Goal: Information Seeking & Learning: Learn about a topic

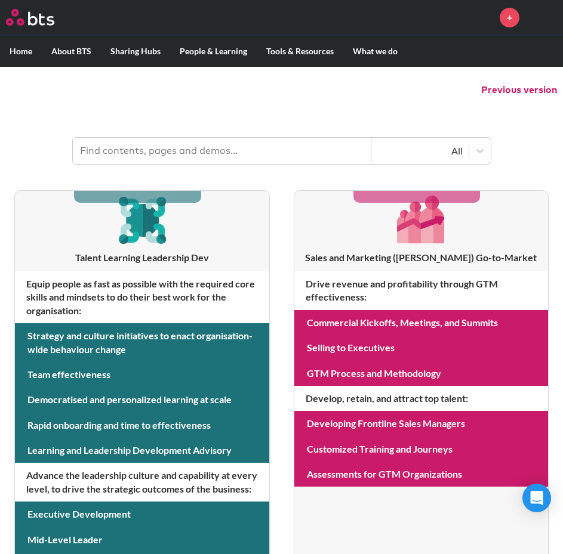
scroll to position [119, 0]
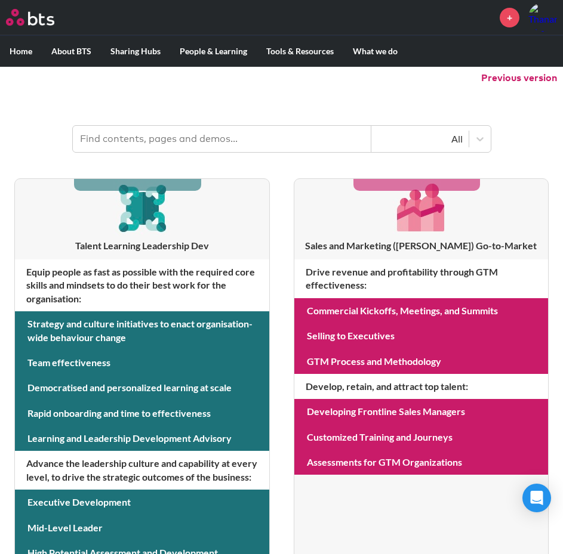
click at [280, 141] on input "text" at bounding box center [222, 139] width 298 height 26
type input "living lab"
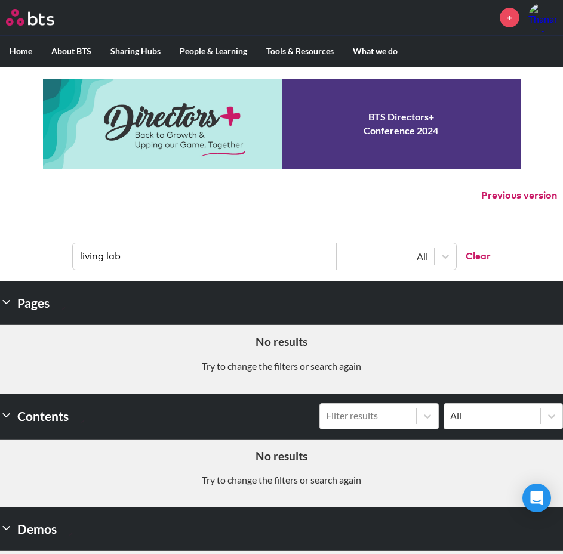
scroll to position [0, 0]
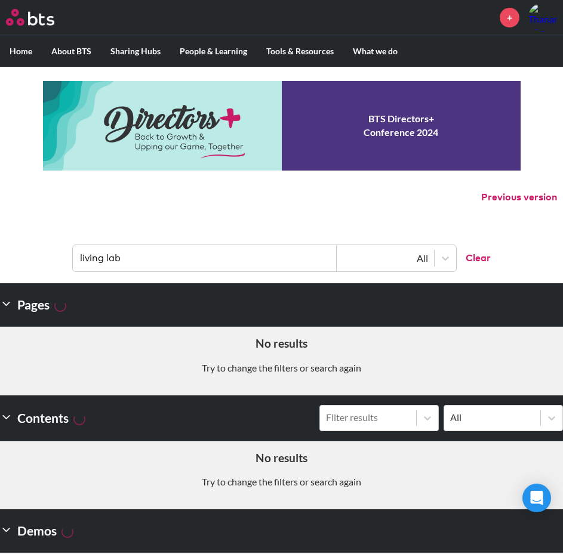
drag, startPoint x: 308, startPoint y: 257, endPoint x: 5, endPoint y: 251, distance: 302.6
click at [5, 251] on header "living lab All Clear" at bounding box center [281, 252] width 563 height 62
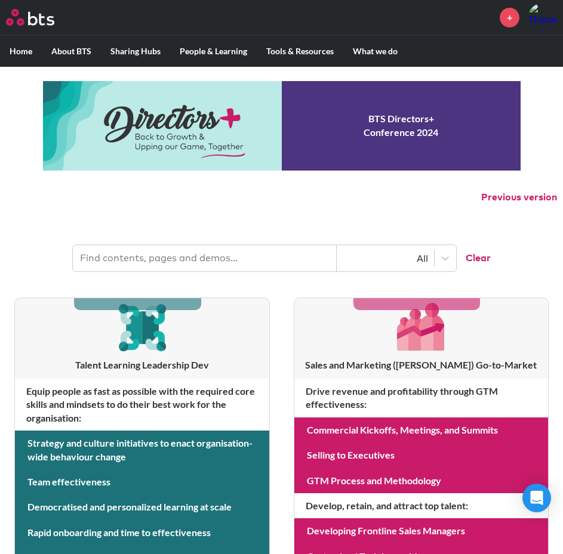
click at [240, 263] on input "text" at bounding box center [205, 258] width 264 height 26
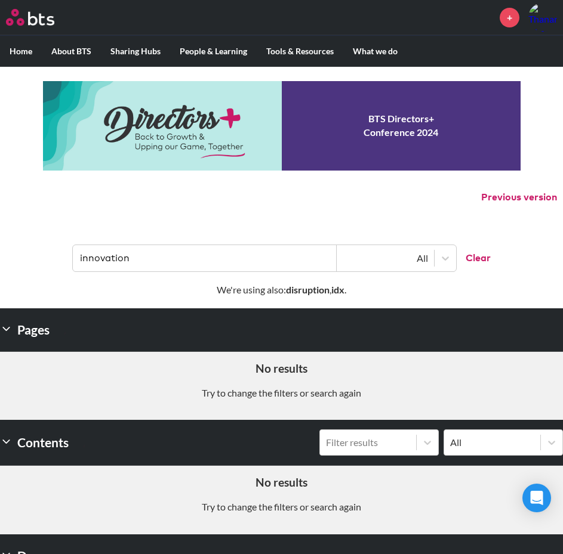
type input "innovation"
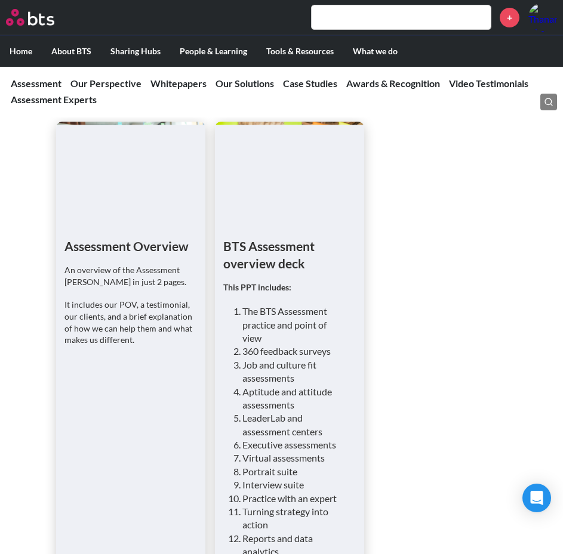
scroll to position [955, 0]
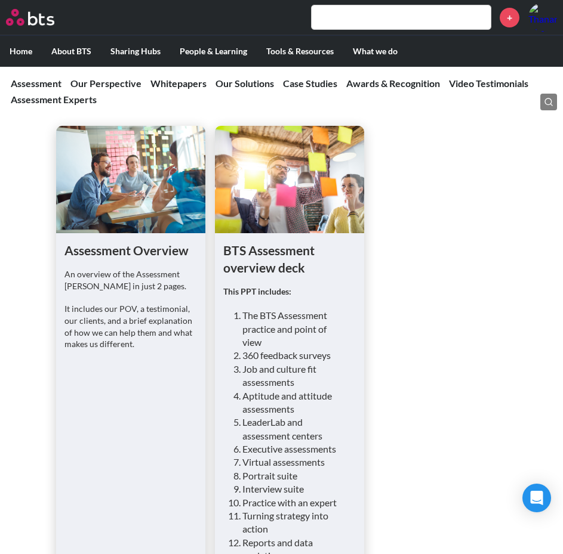
drag, startPoint x: 312, startPoint y: 203, endPoint x: 404, endPoint y: 221, distance: 93.6
click at [404, 221] on ul "Assessment Overview An overview of the Assessment [PERSON_NAME] in just 2 pages…" at bounding box center [281, 383] width 450 height 514
click at [337, 208] on figure at bounding box center [289, 179] width 149 height 107
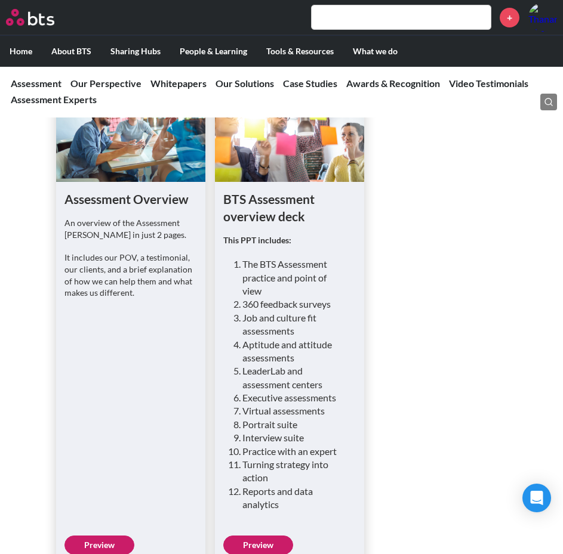
scroll to position [1134, 0]
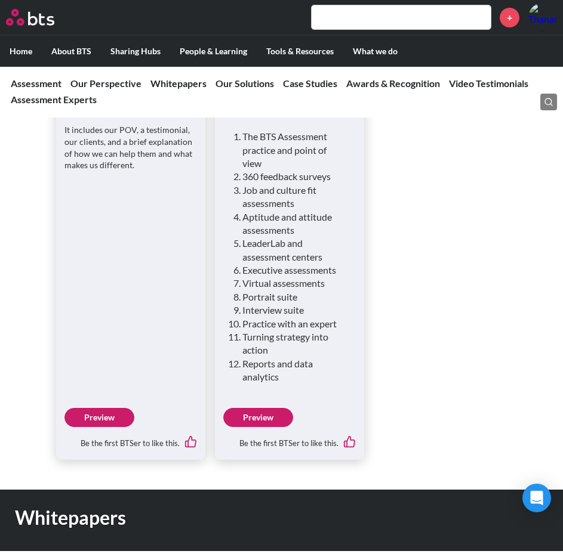
click at [277, 426] on link "Preview" at bounding box center [258, 417] width 70 height 19
